Goal: Navigation & Orientation: Find specific page/section

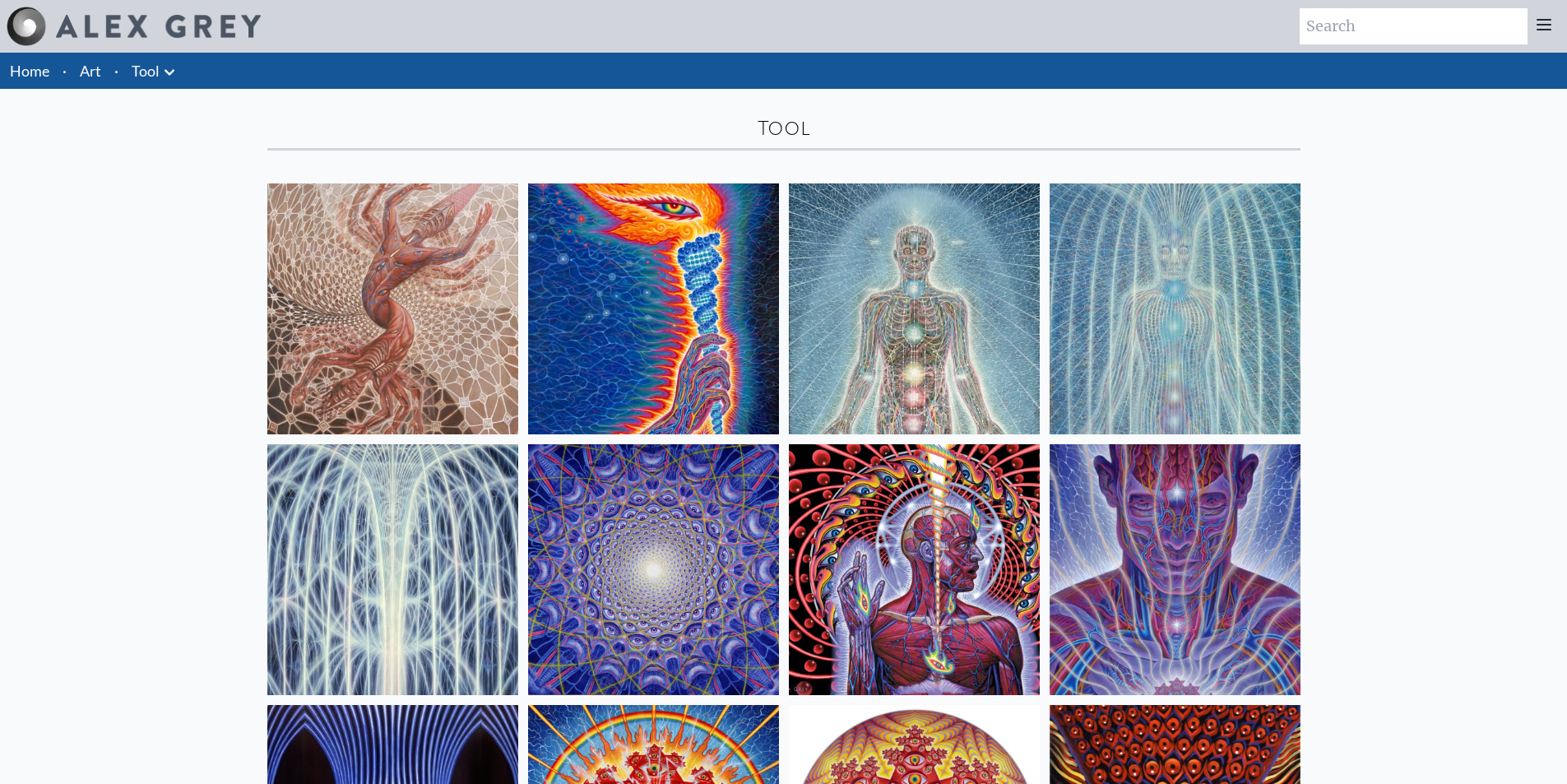
click at [151, 76] on link "Tool" at bounding box center [145, 70] width 28 height 23
click at [165, 72] on icon at bounding box center [169, 72] width 20 height 20
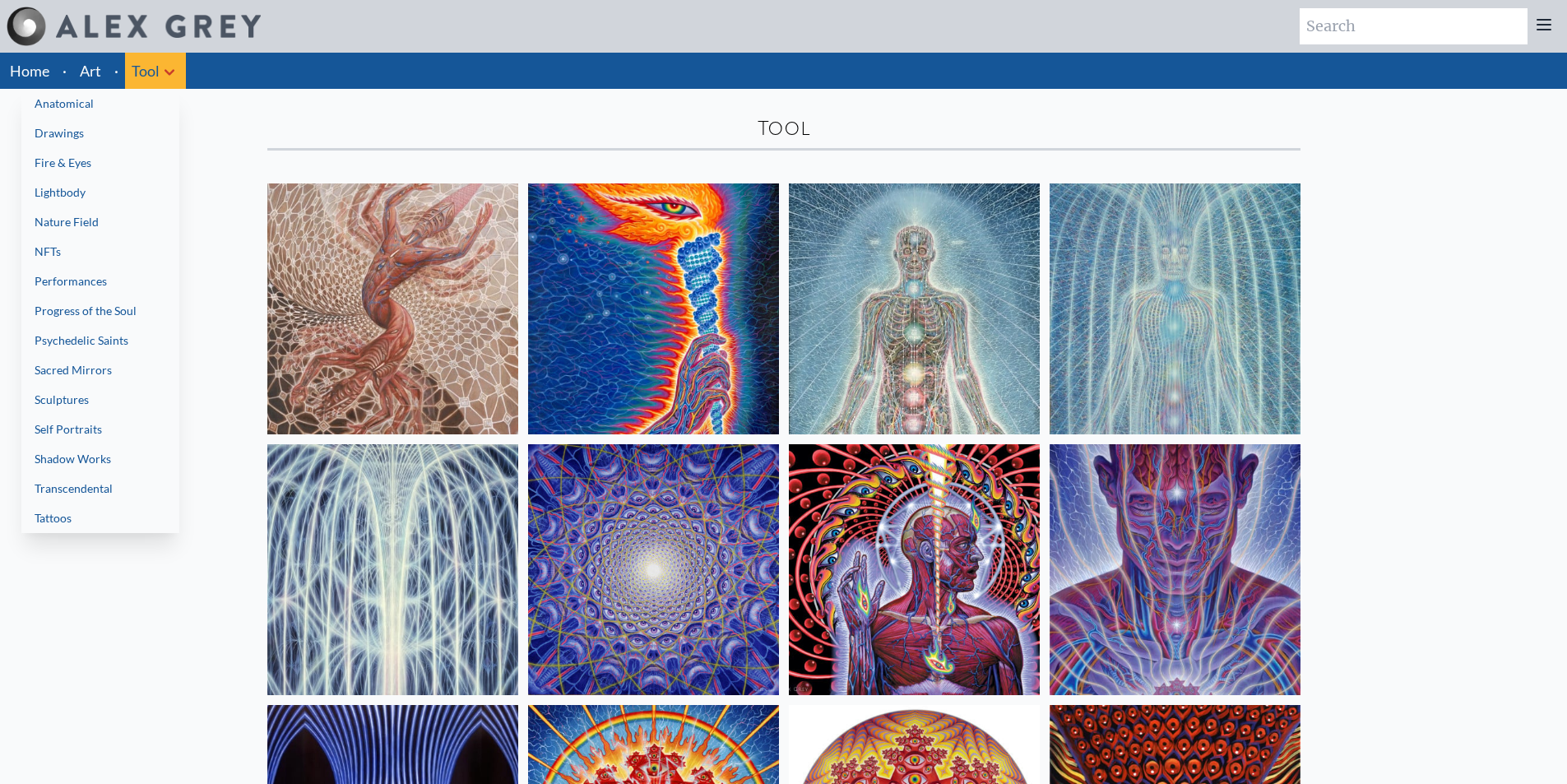
click at [142, 106] on link "Anatomical" at bounding box center [100, 103] width 158 height 30
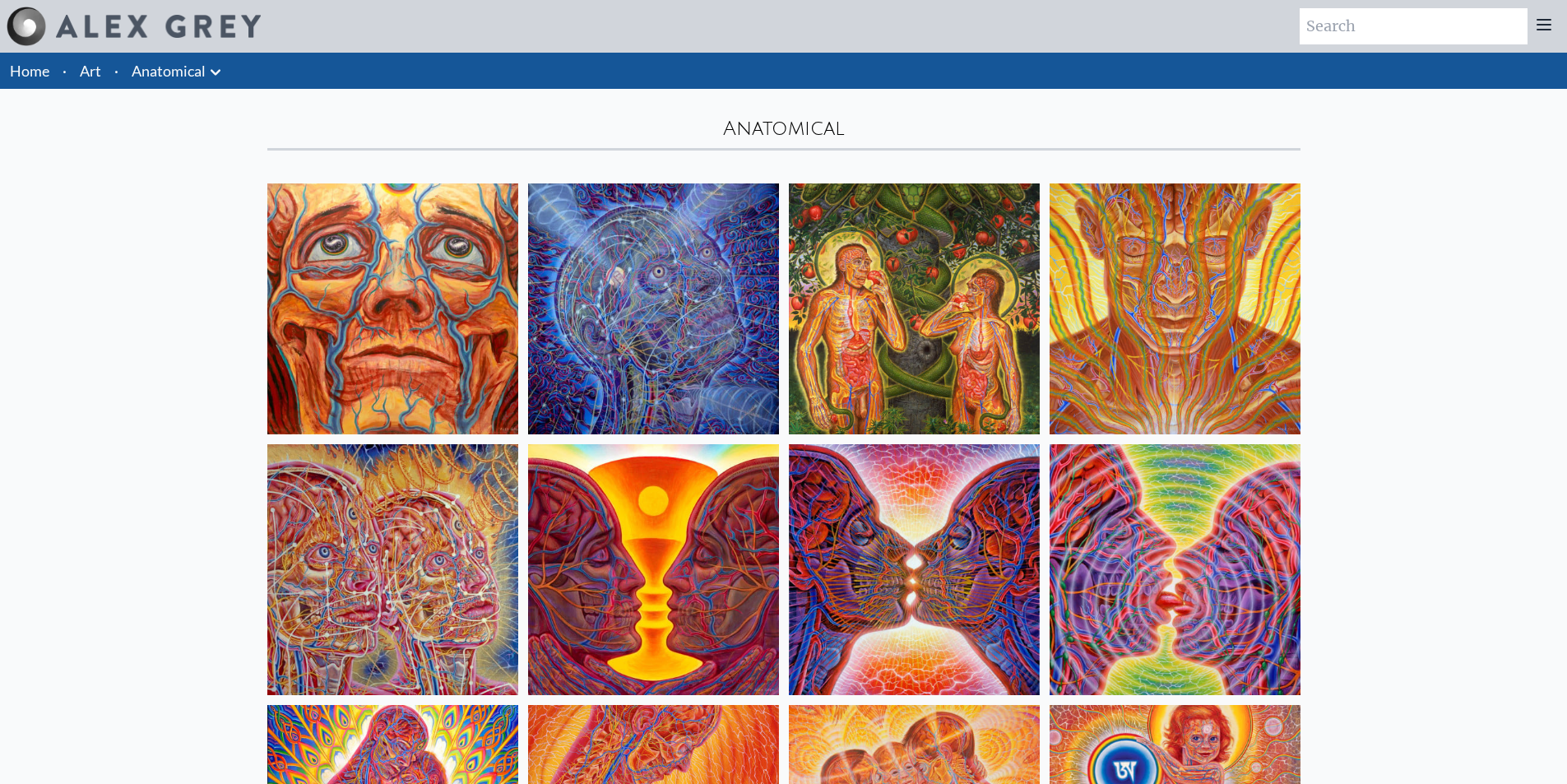
click at [221, 73] on icon at bounding box center [215, 72] width 20 height 20
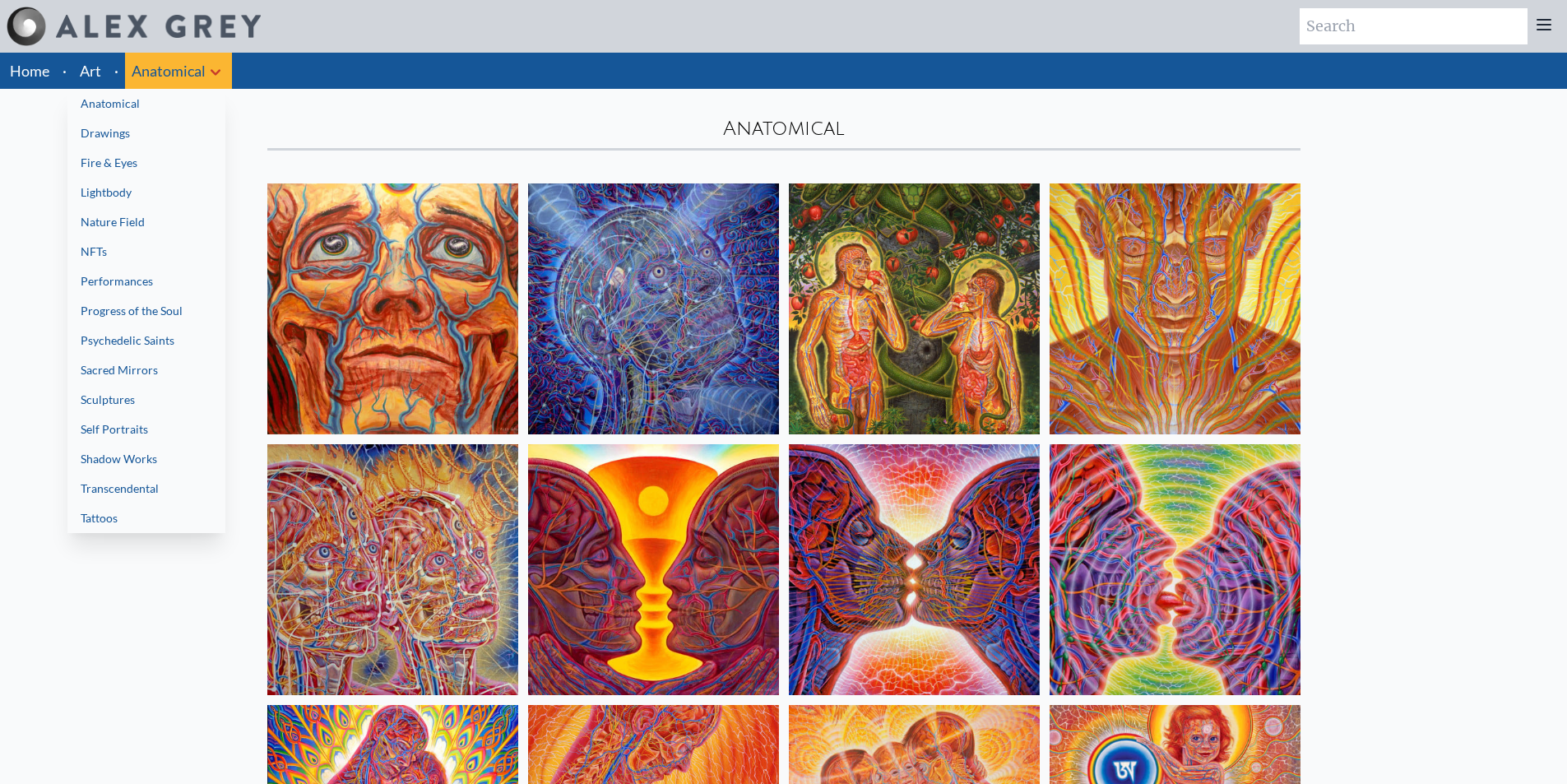
click at [160, 343] on link "Psychedelic Saints" at bounding box center [146, 340] width 158 height 30
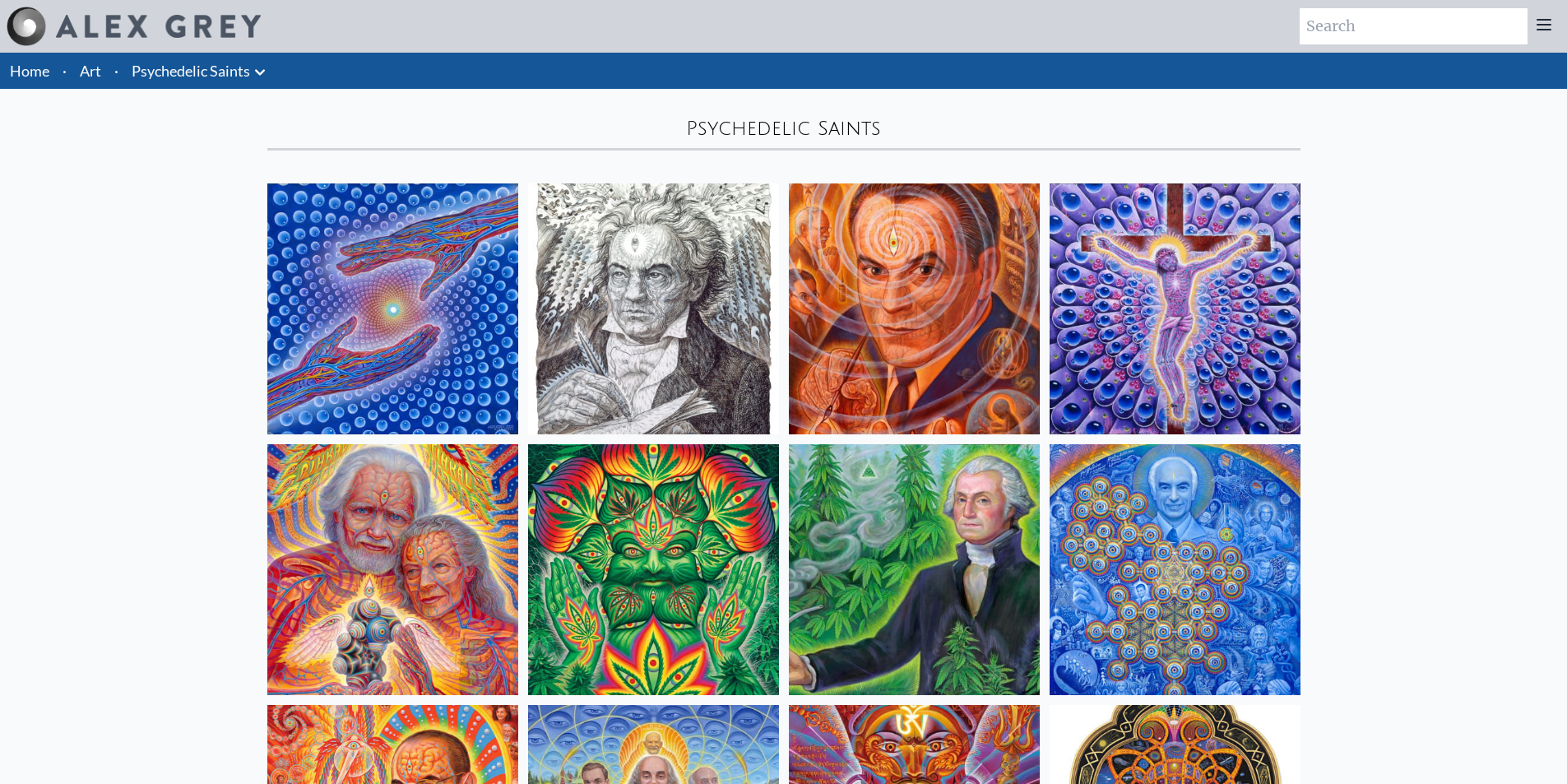
click at [261, 72] on icon at bounding box center [259, 72] width 20 height 20
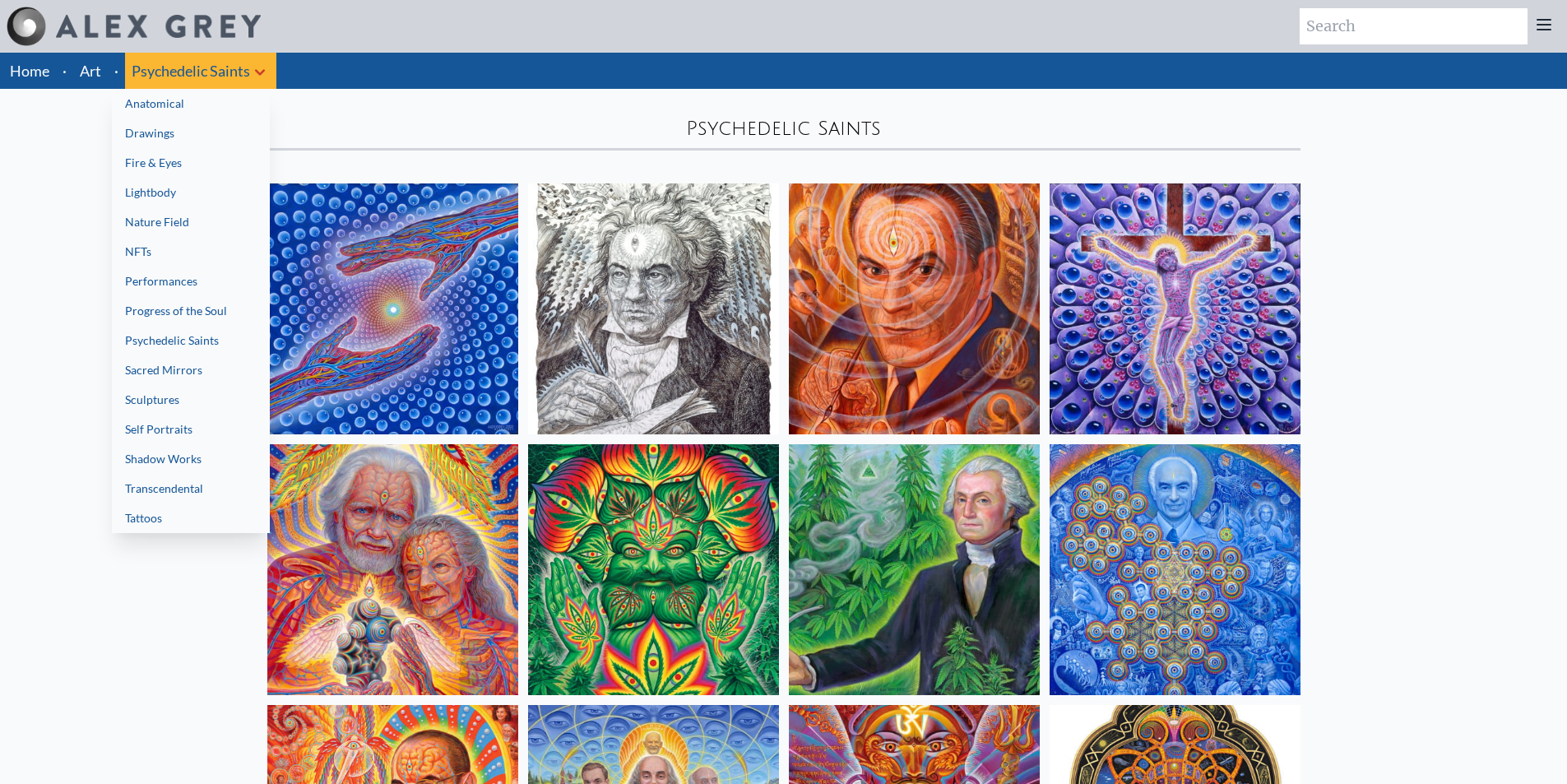
click at [179, 245] on link "NFTs" at bounding box center [190, 251] width 158 height 30
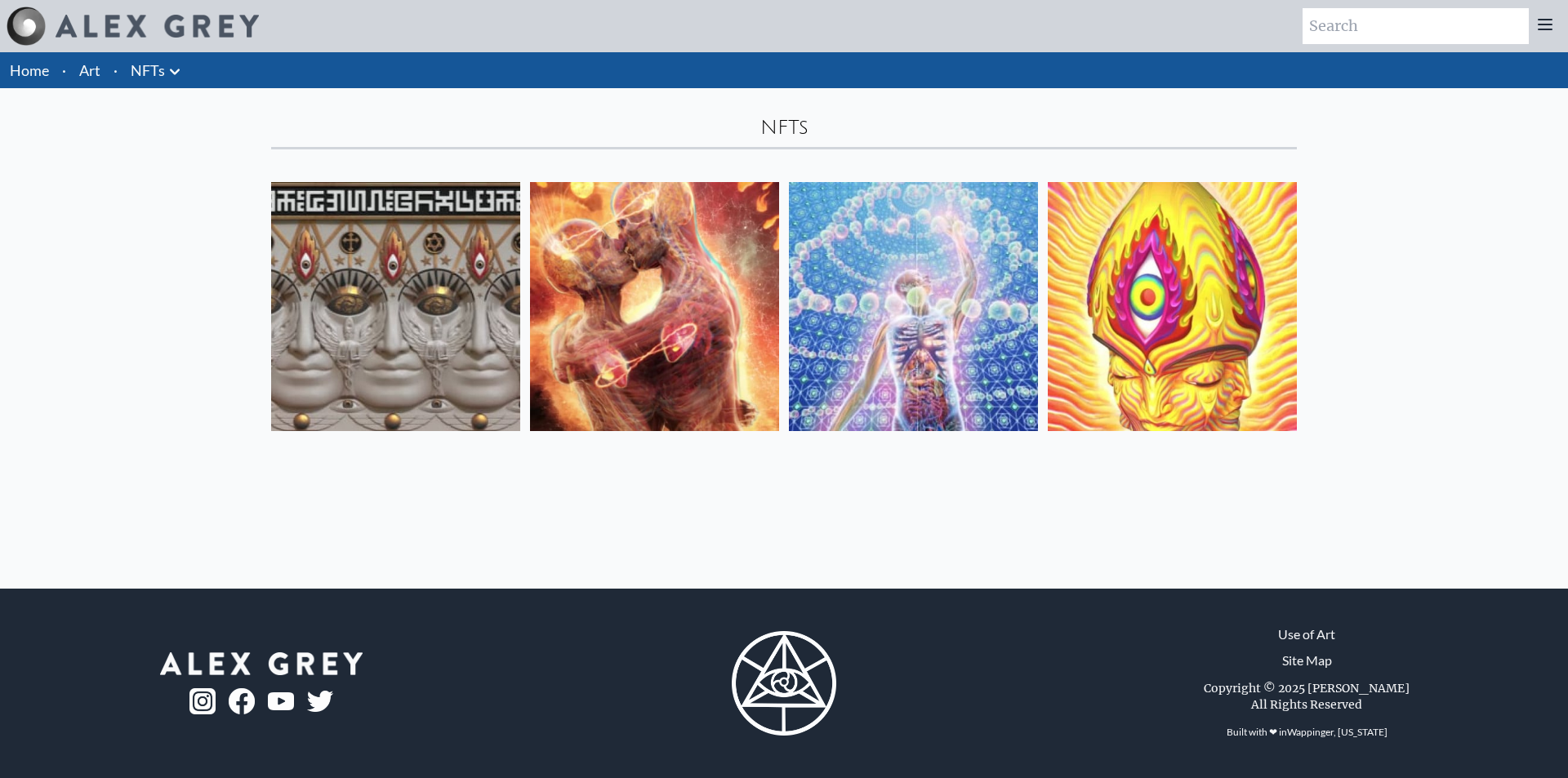
click at [176, 65] on icon at bounding box center [174, 71] width 19 height 19
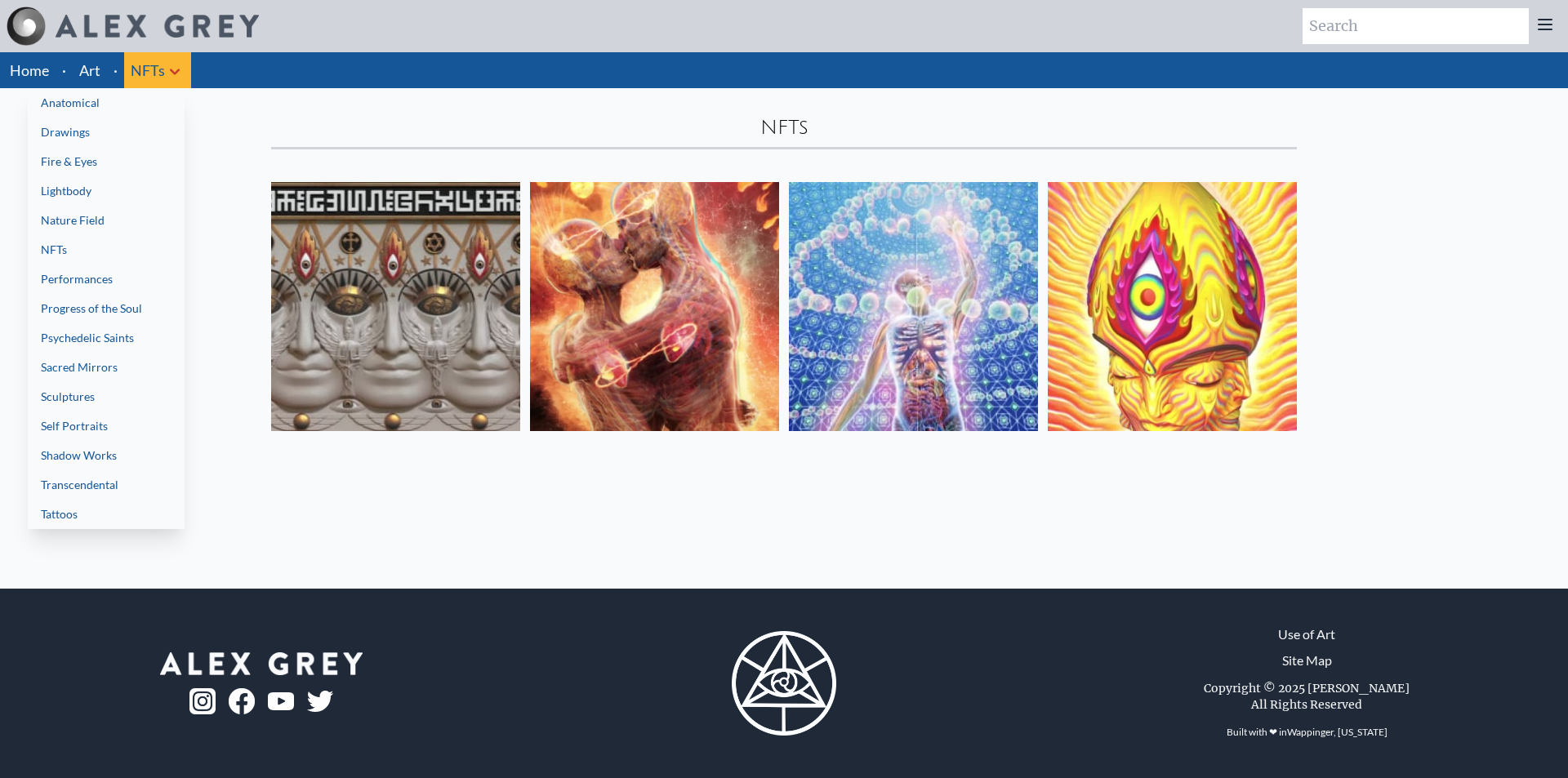
click at [91, 198] on link "Lightbody" at bounding box center [106, 190] width 157 height 30
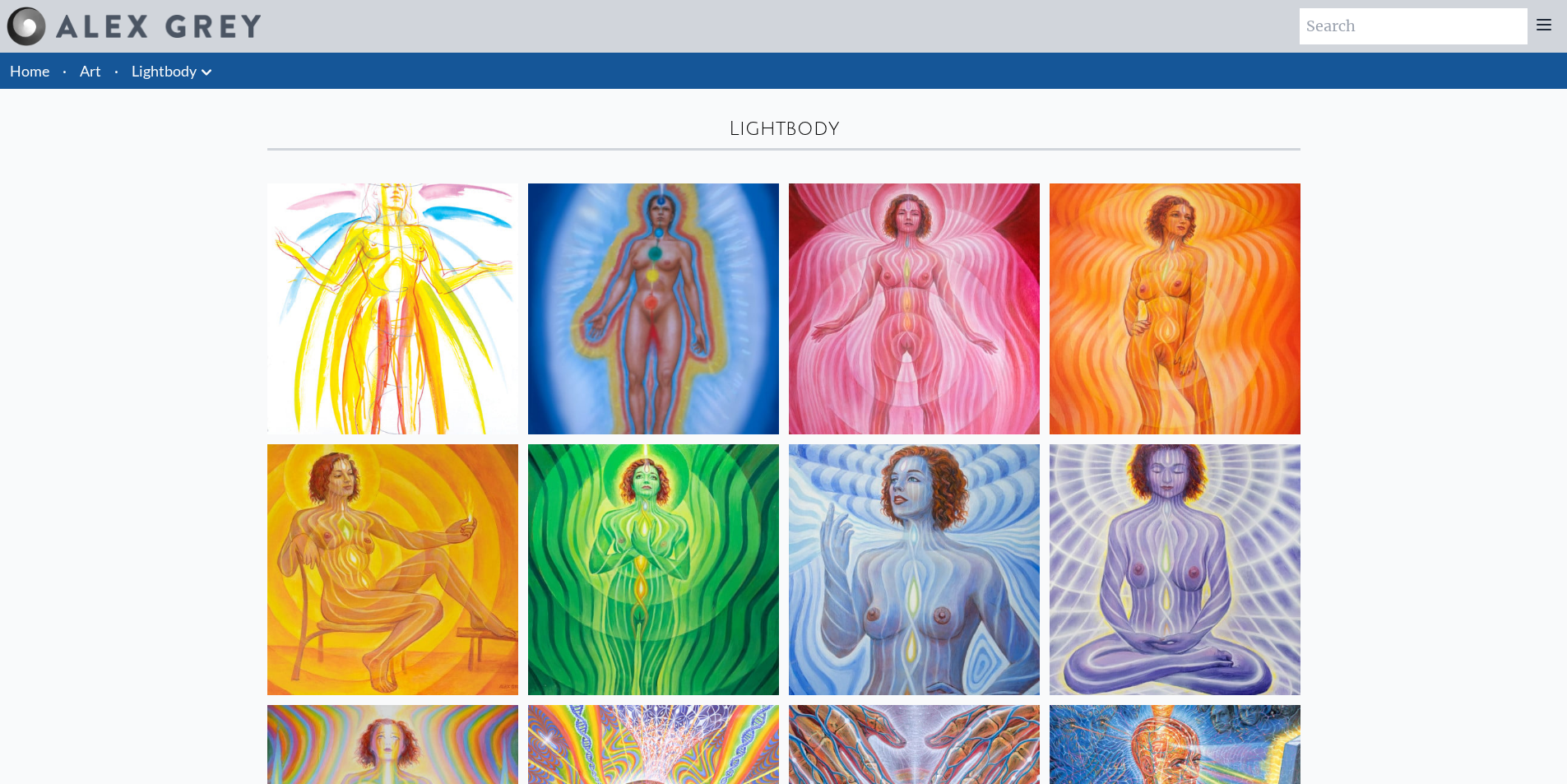
click at [211, 76] on icon at bounding box center [206, 72] width 20 height 20
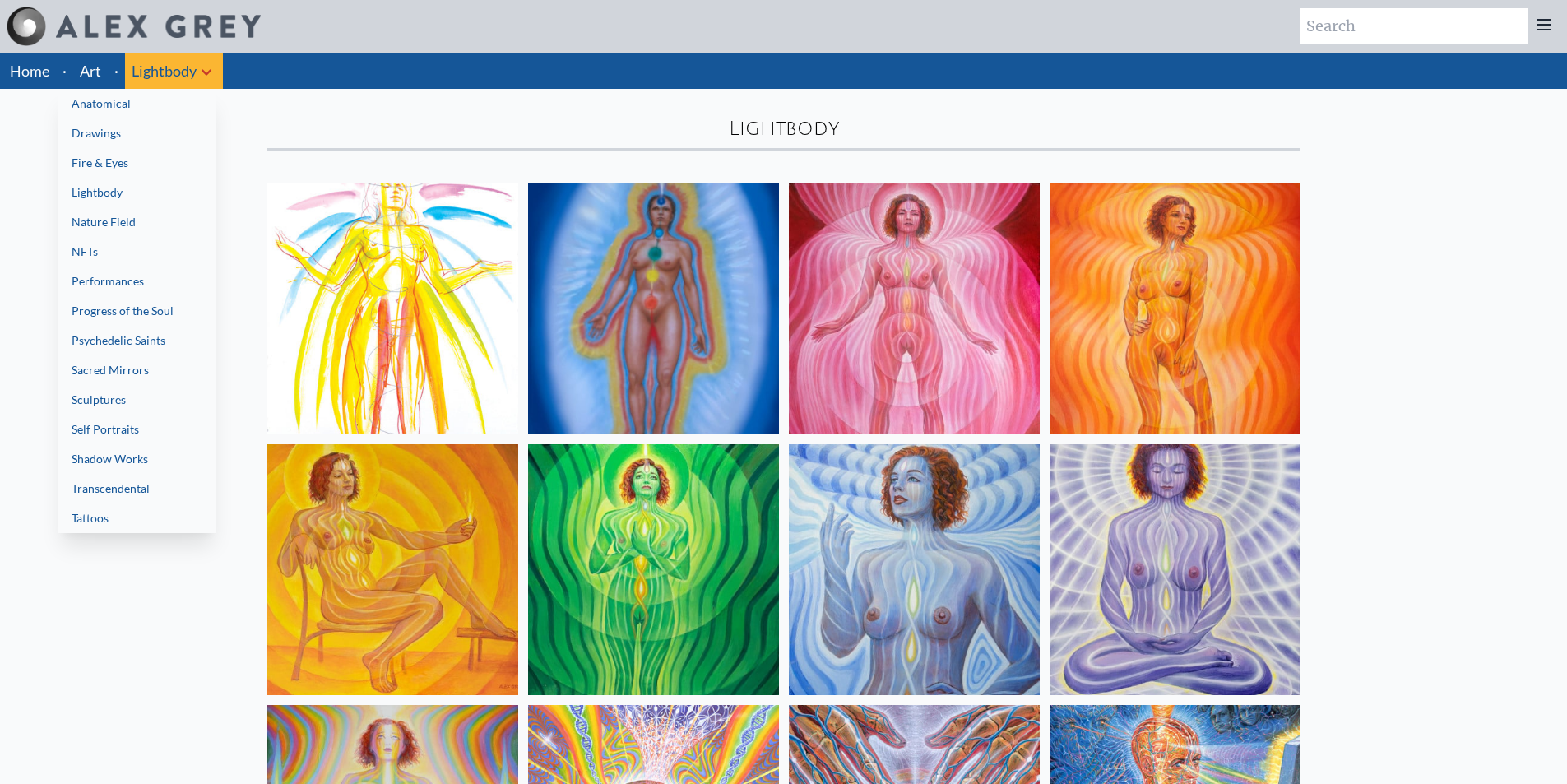
click at [147, 156] on link "Fire & Eyes" at bounding box center [137, 163] width 158 height 30
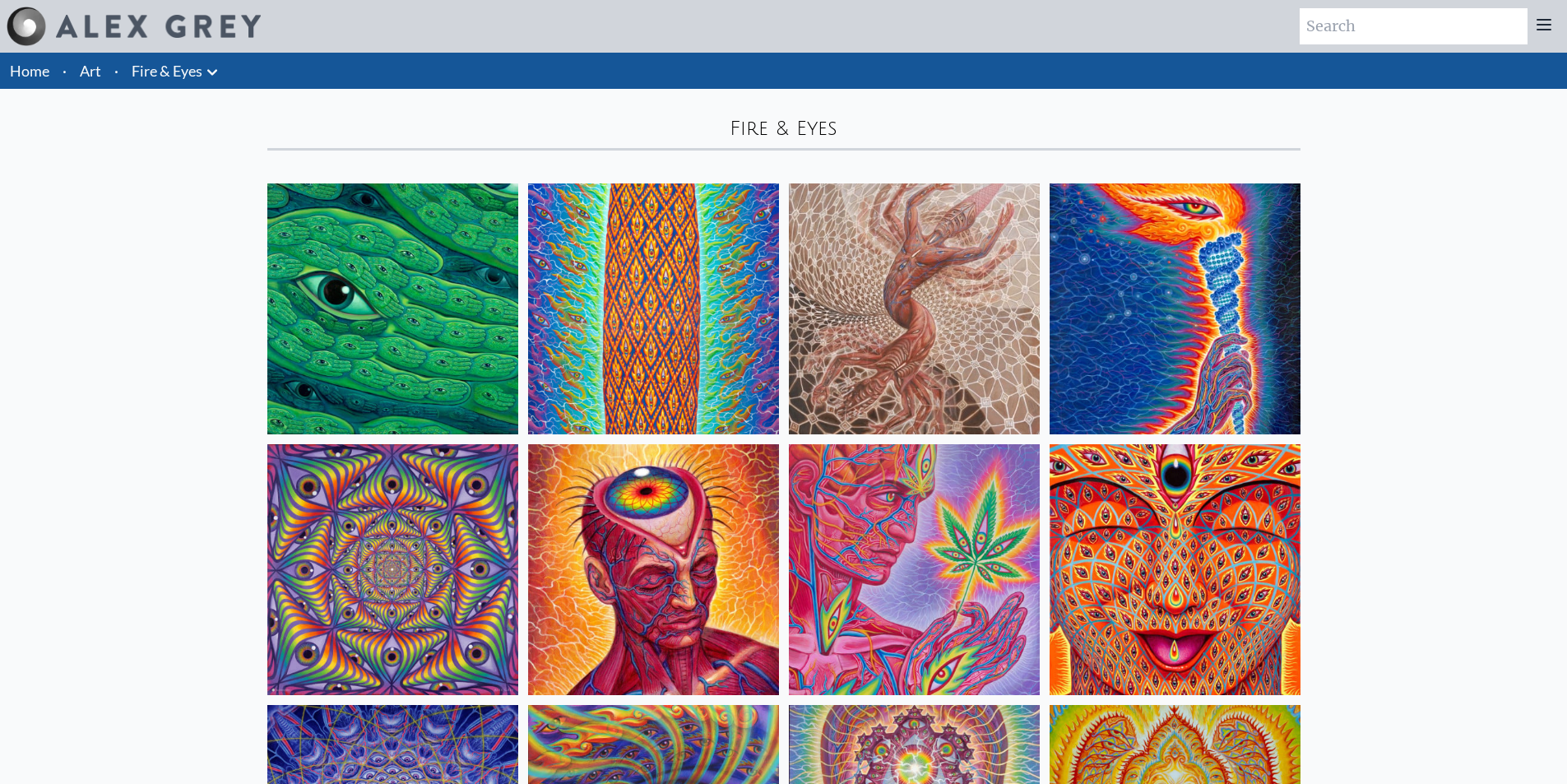
click at [209, 69] on icon at bounding box center [211, 72] width 20 height 20
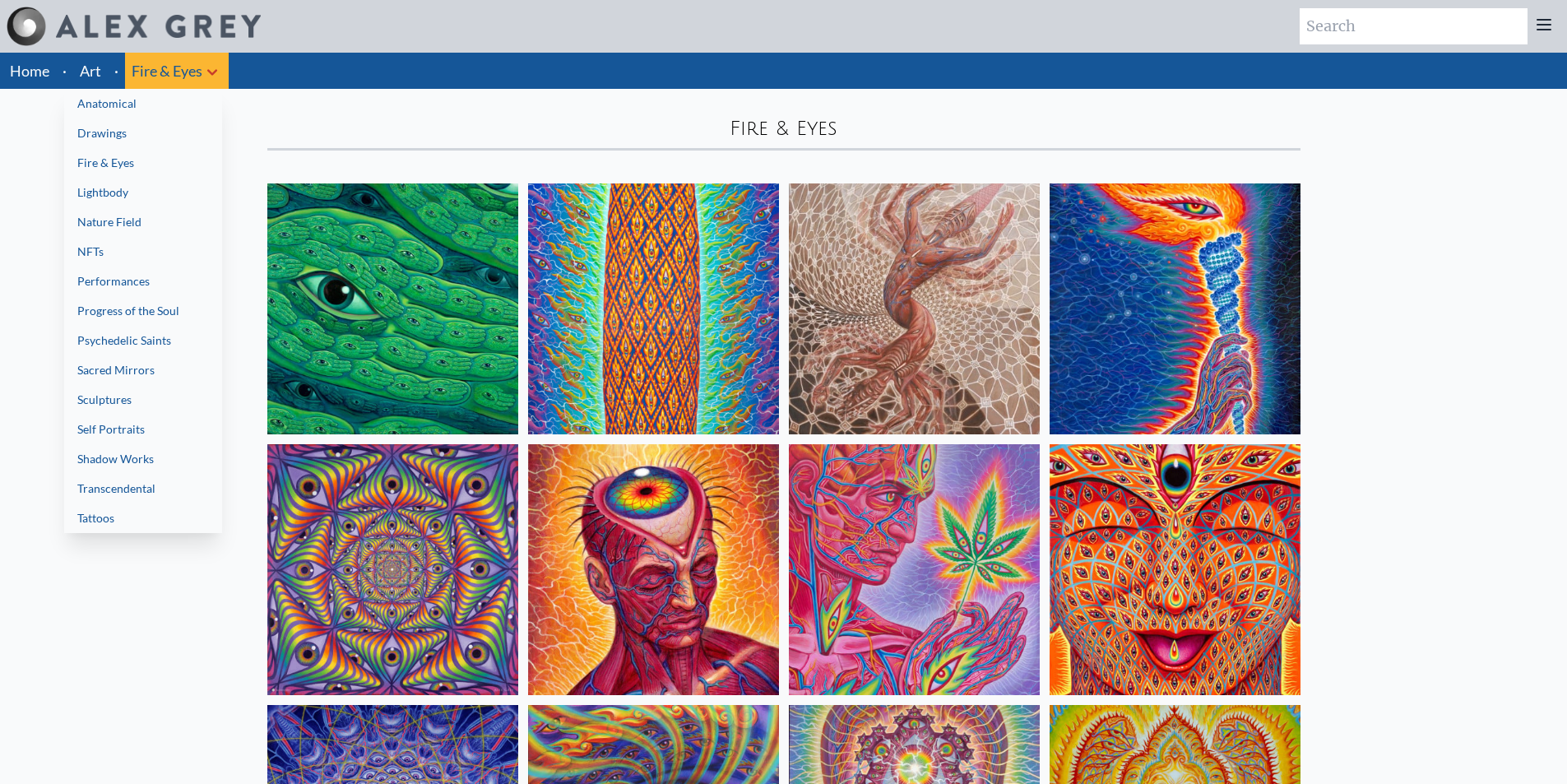
click at [149, 141] on link "Drawings" at bounding box center [142, 133] width 158 height 30
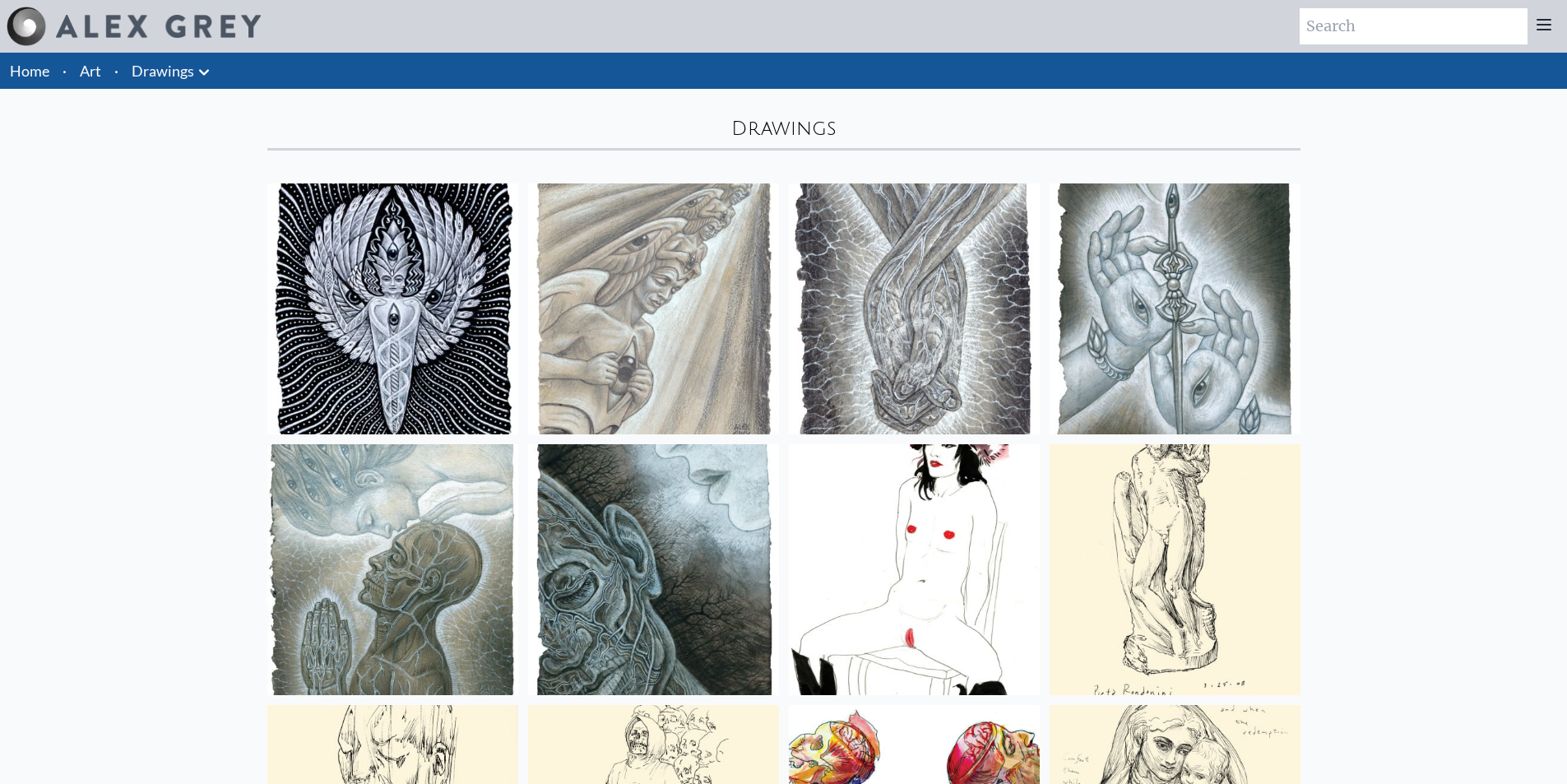
click at [204, 76] on icon at bounding box center [204, 72] width 20 height 20
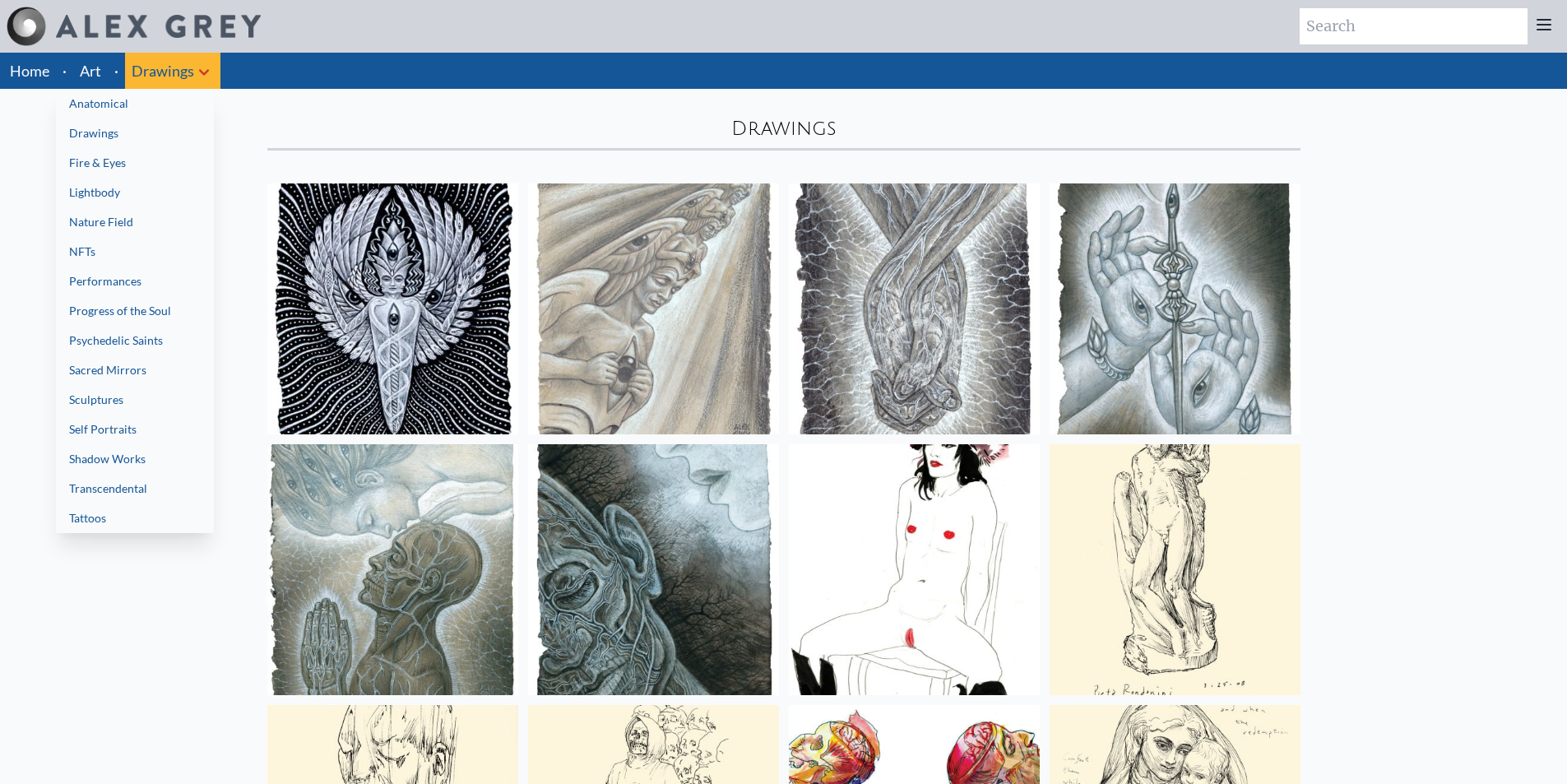
click at [136, 487] on link "Transcendental" at bounding box center [135, 488] width 158 height 30
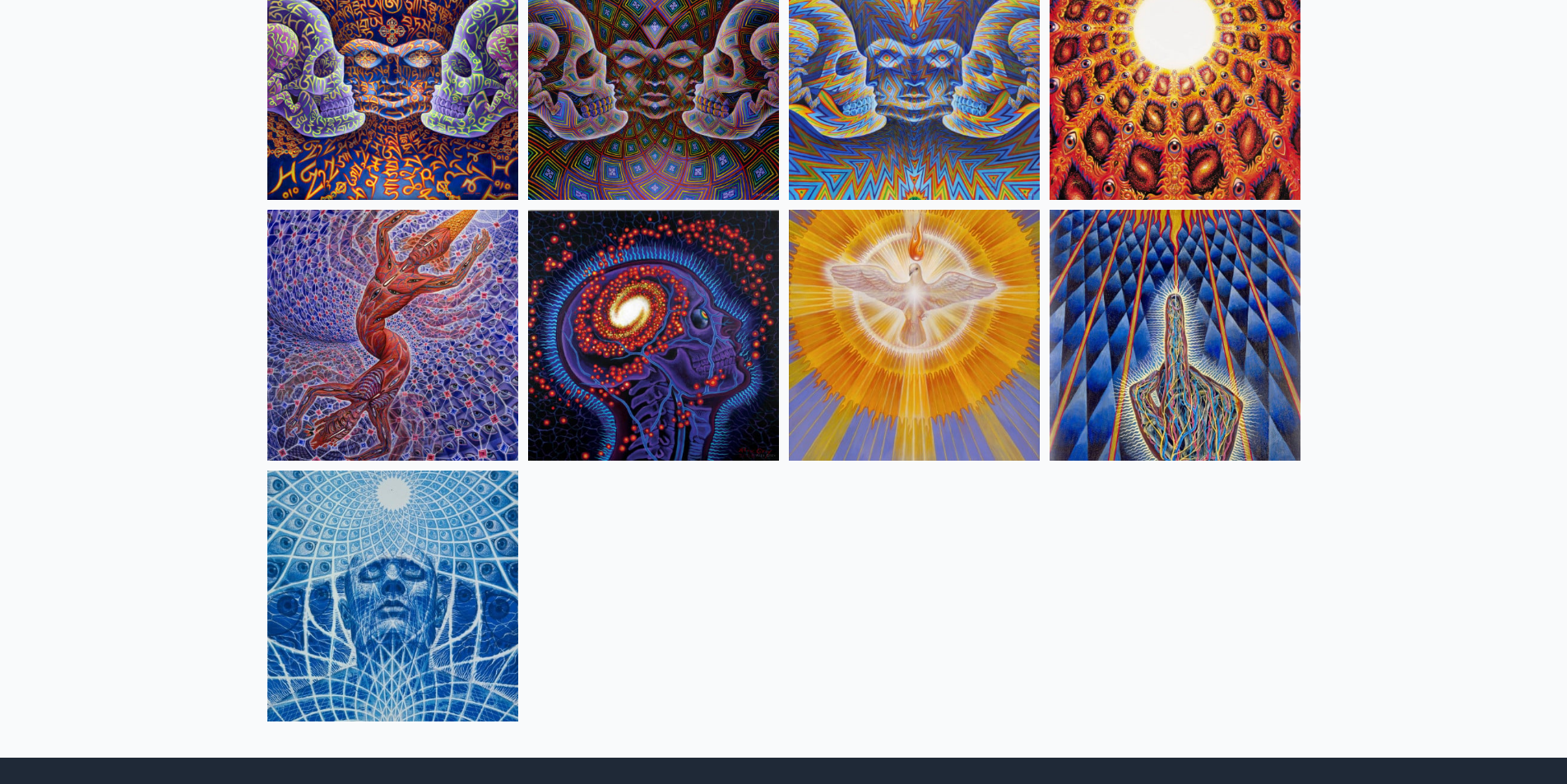
scroll to position [1891, 0]
